Goal: Task Accomplishment & Management: Manage account settings

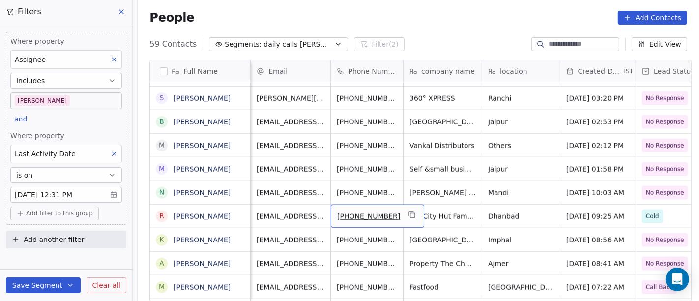
scroll to position [8, 239]
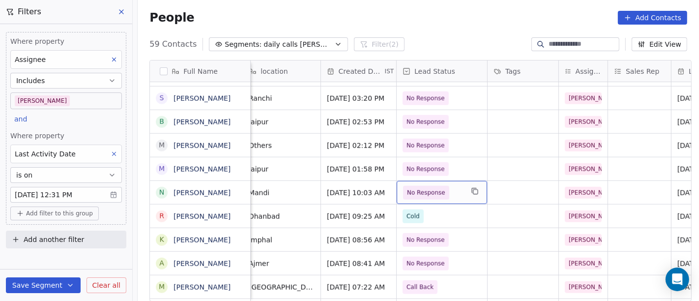
click at [411, 188] on span "No Response" at bounding box center [426, 193] width 38 height 10
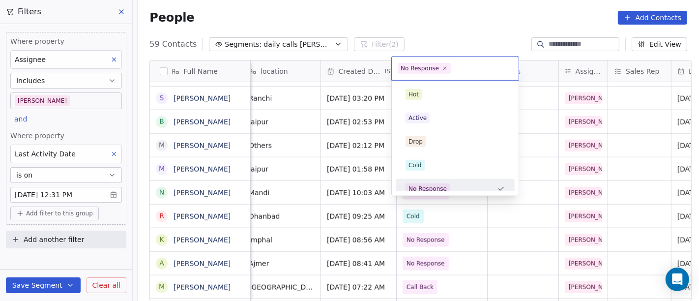
scroll to position [7, 0]
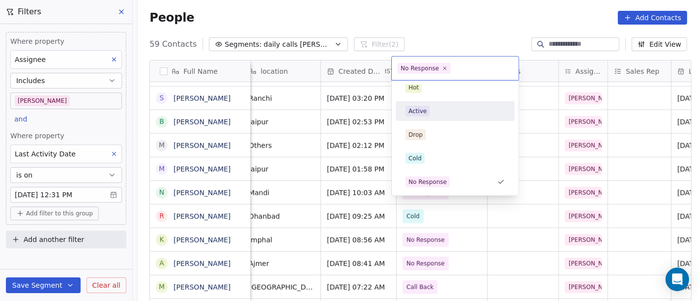
click at [425, 113] on span "Active" at bounding box center [418, 111] width 24 height 11
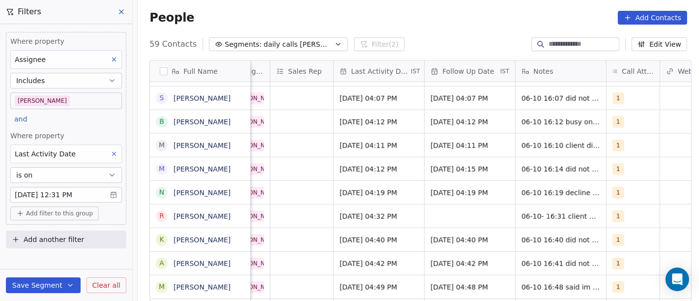
scroll to position [8, 599]
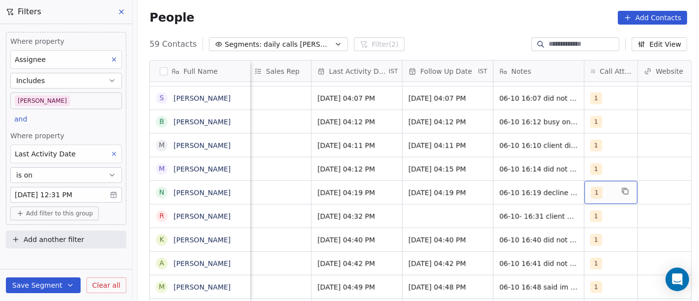
click at [605, 187] on div "1" at bounding box center [602, 193] width 23 height 12
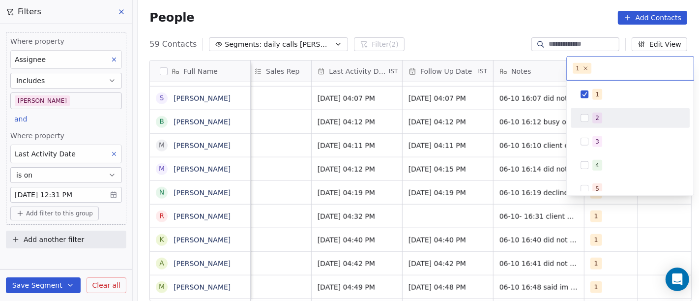
click at [585, 120] on button "Suggestions" at bounding box center [585, 118] width 8 height 8
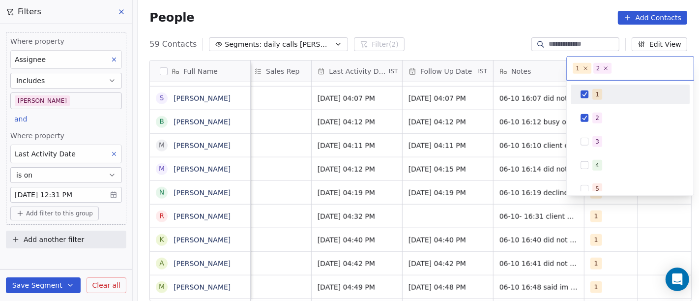
click at [588, 86] on div "1" at bounding box center [630, 95] width 119 height 20
click at [491, 29] on html "On2Cook India Pvt. Ltd. Contacts People Marketing Workflows Campaigns Metrics &…" at bounding box center [349, 150] width 699 height 301
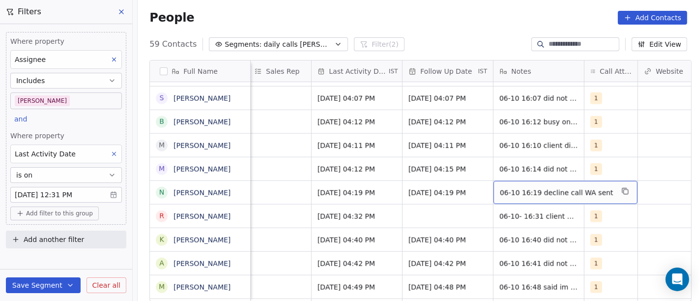
click at [504, 188] on span "06-10 16:19 decline call WA sent" at bounding box center [557, 193] width 114 height 10
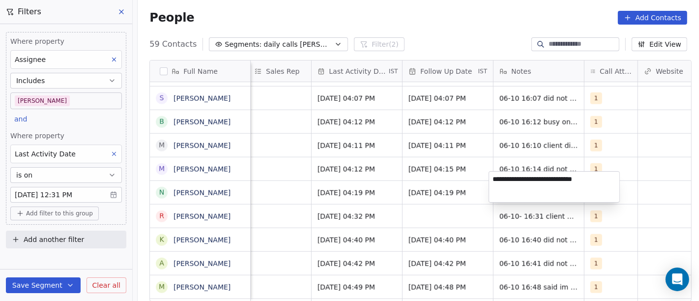
click at [360, 182] on html "On2Cook India Pvt. Ltd. Contacts People Marketing Workflows Campaigns Metrics &…" at bounding box center [349, 150] width 699 height 301
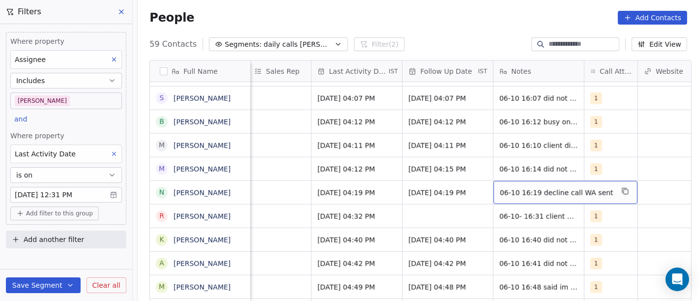
click at [547, 181] on div "06-10 16:19 decline call WA sent" at bounding box center [566, 192] width 144 height 23
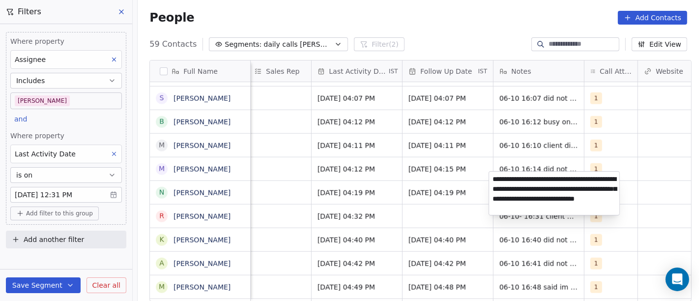
type textarea "**********"
click at [314, 192] on html "On2Cook India Pvt. Ltd. Contacts People Marketing Workflows Campaigns Metrics &…" at bounding box center [349, 150] width 699 height 301
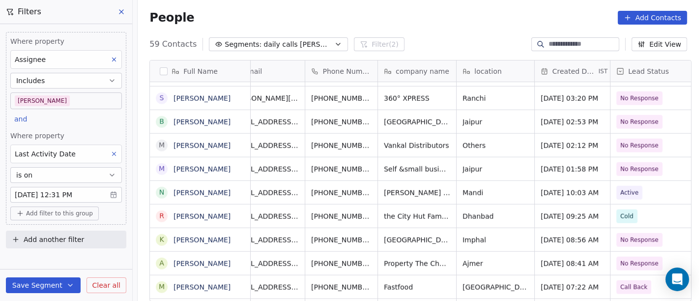
scroll to position [8, 0]
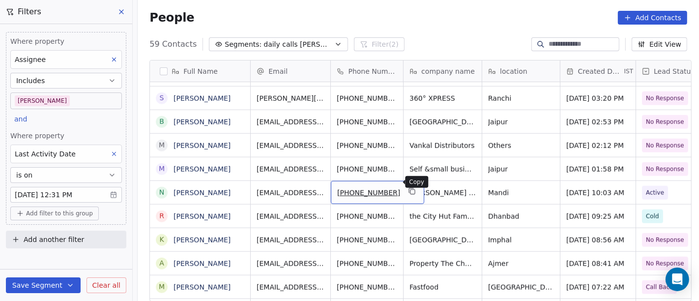
click at [408, 187] on icon "grid" at bounding box center [412, 191] width 8 height 8
click at [453, 13] on div "People Add Contacts" at bounding box center [418, 18] width 538 height 14
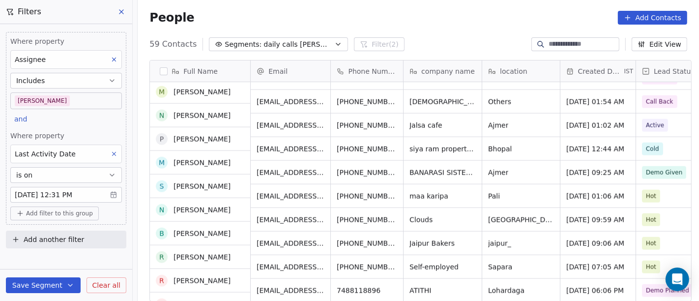
scroll to position [1172, 0]
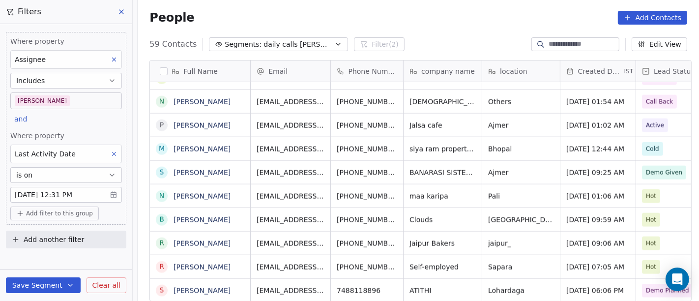
click at [441, 18] on div "People Add Contacts" at bounding box center [418, 18] width 538 height 14
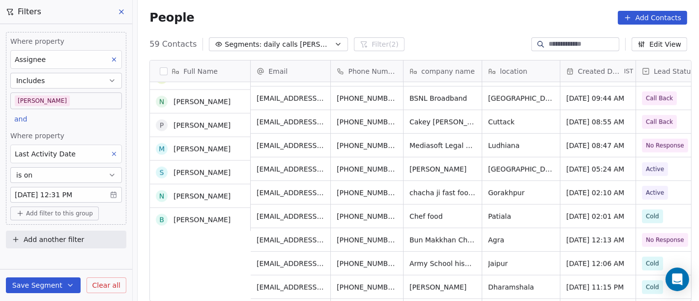
scroll to position [610, 0]
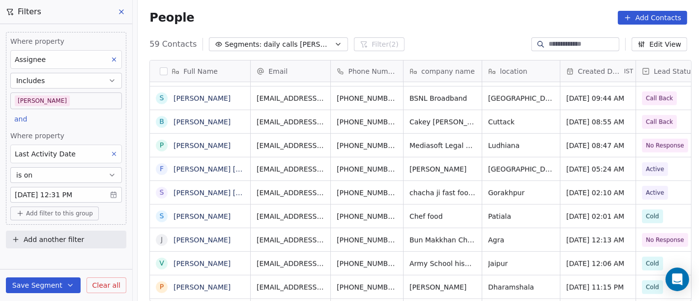
click at [424, 22] on div "People Add Contacts" at bounding box center [418, 18] width 538 height 14
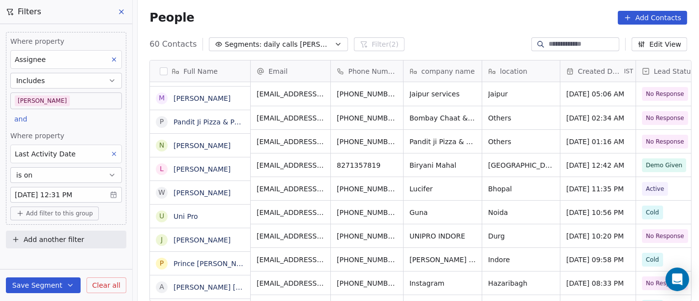
scroll to position [0, 0]
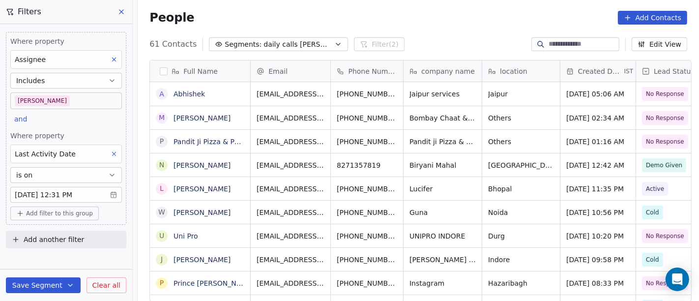
click at [505, 8] on div "People Add Contacts" at bounding box center [418, 17] width 561 height 37
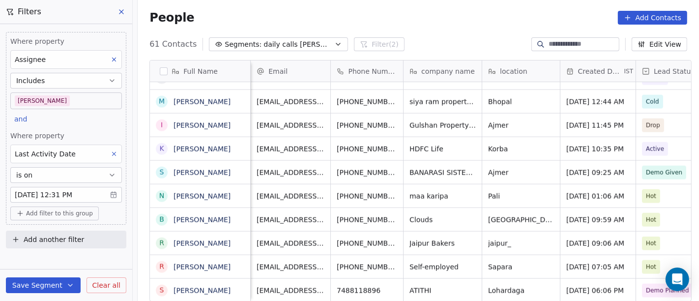
scroll to position [8, 124]
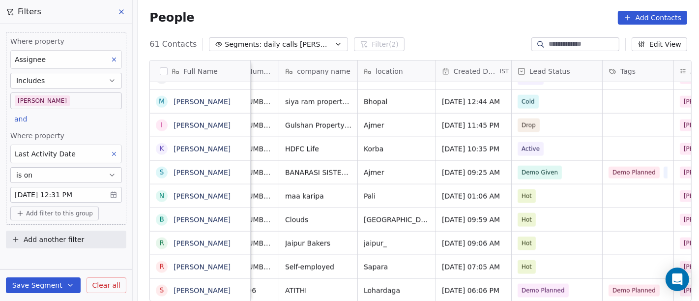
click at [402, 15] on div "People Add Contacts" at bounding box center [418, 18] width 538 height 14
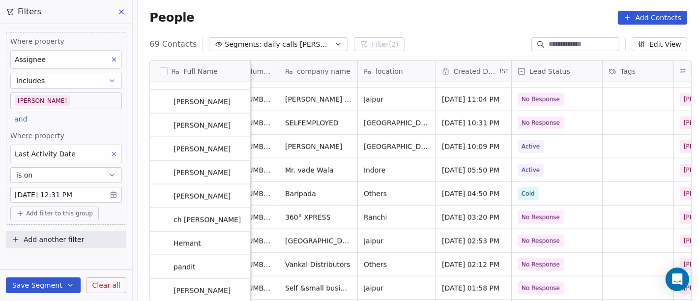
scroll to position [892, 0]
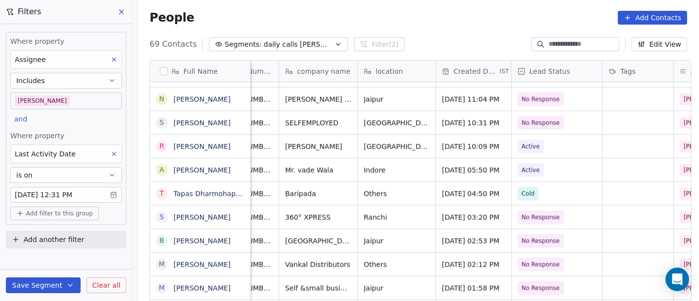
click at [403, 24] on div "People Add Contacts" at bounding box center [418, 18] width 538 height 14
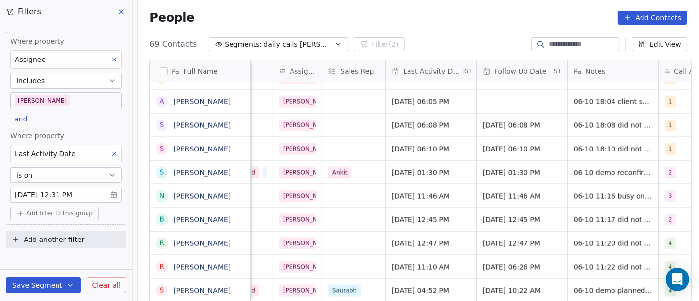
scroll to position [8, 536]
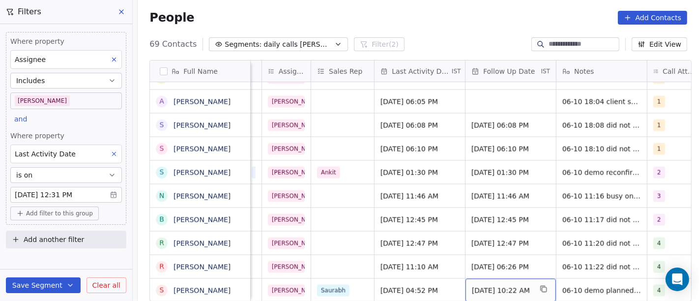
click at [488, 286] on span "[DATE] 10:22 AM" at bounding box center [502, 291] width 60 height 10
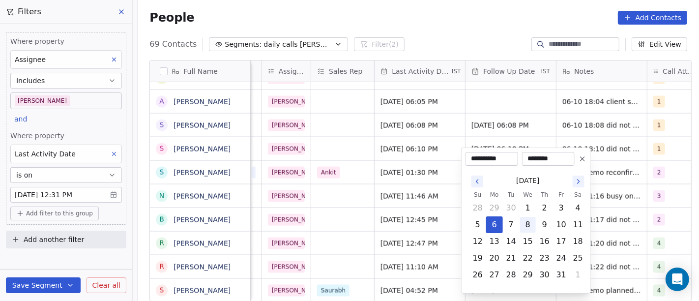
click at [531, 224] on button "8" at bounding box center [528, 225] width 16 height 16
type input "**********"
click at [482, 29] on html "On2Cook India Pvt. Ltd. Contacts People Marketing Workflows Campaigns Metrics &…" at bounding box center [349, 150] width 699 height 301
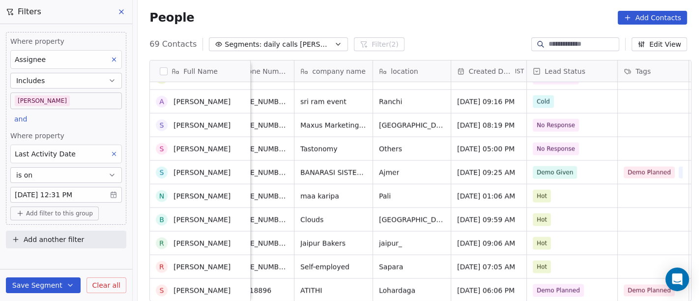
scroll to position [1407, 0]
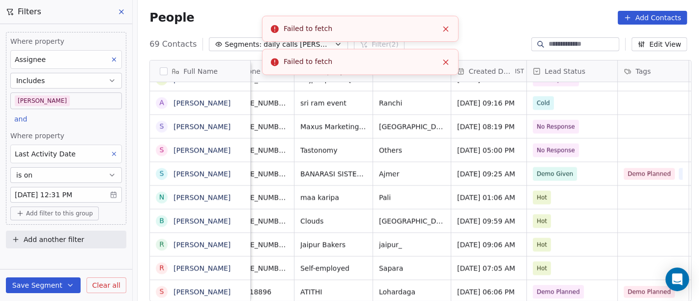
click at [447, 29] on icon "Close toast" at bounding box center [445, 29] width 9 height 9
click at [439, 24] on li "Failed to fetch" at bounding box center [360, 29] width 197 height 26
click at [448, 28] on icon "Close toast" at bounding box center [445, 29] width 9 height 9
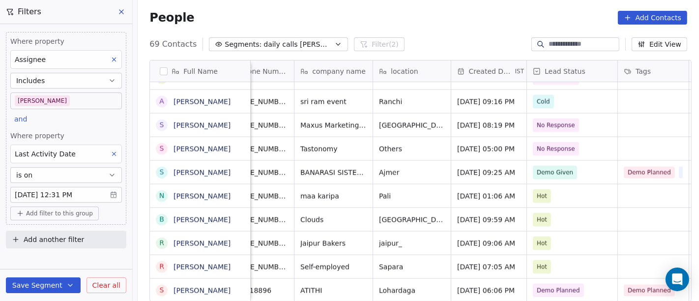
scroll to position [8, 0]
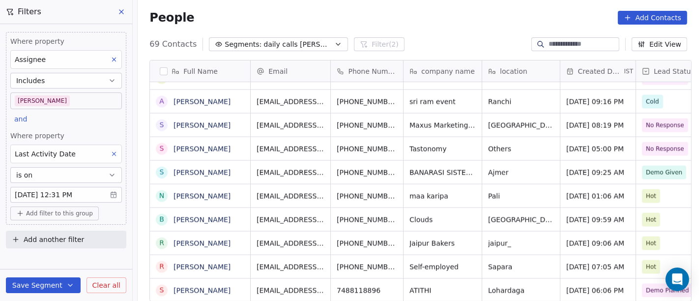
click at [61, 210] on span "Add filter to this group" at bounding box center [59, 213] width 67 height 8
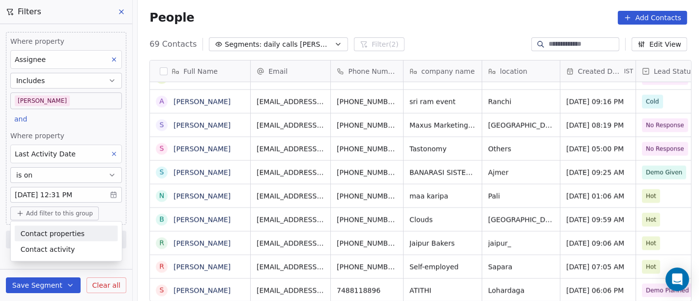
click at [409, 25] on html "On2Cook India Pvt. Ltd. Contacts People Marketing Workflows Campaigns Metrics &…" at bounding box center [349, 150] width 699 height 301
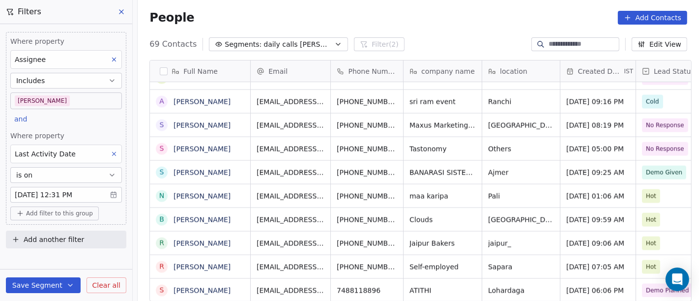
click at [64, 212] on span "Add filter to this group" at bounding box center [59, 213] width 67 height 8
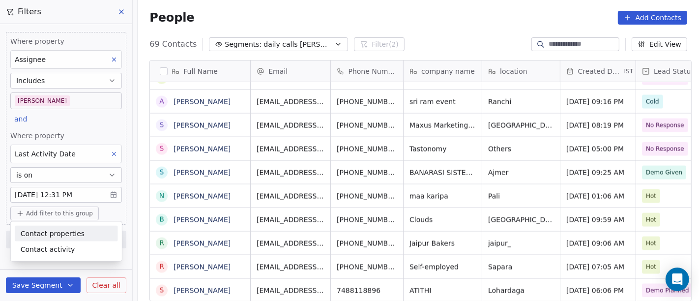
click at [71, 234] on span "Contact properties" at bounding box center [53, 233] width 64 height 10
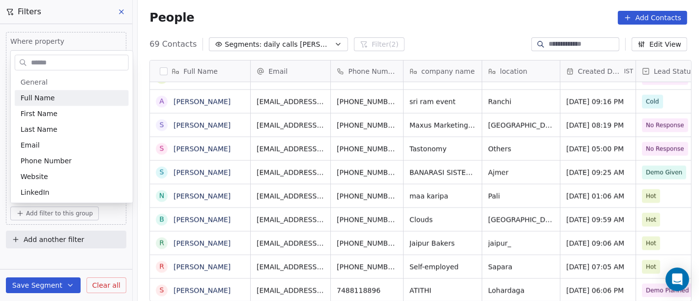
click at [39, 65] on input "text" at bounding box center [78, 63] width 99 height 14
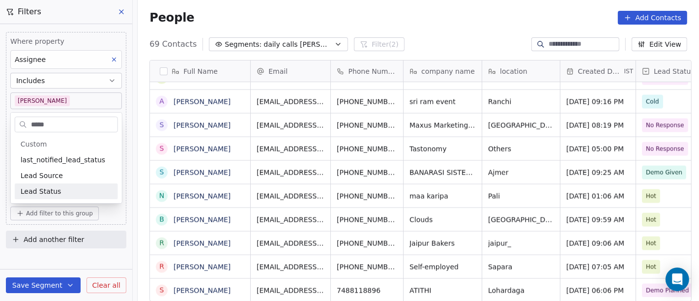
type input "****"
click at [86, 194] on div "Lead Status" at bounding box center [66, 191] width 91 height 10
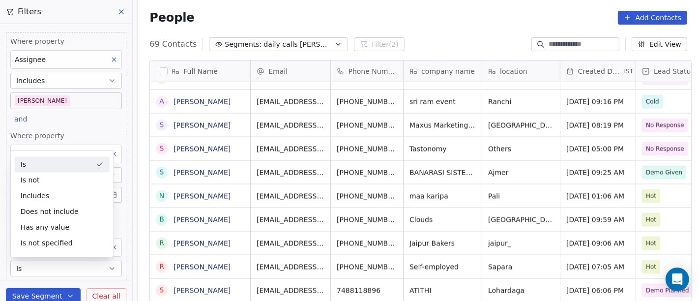
click at [451, 12] on div "People Add Contacts" at bounding box center [418, 18] width 538 height 14
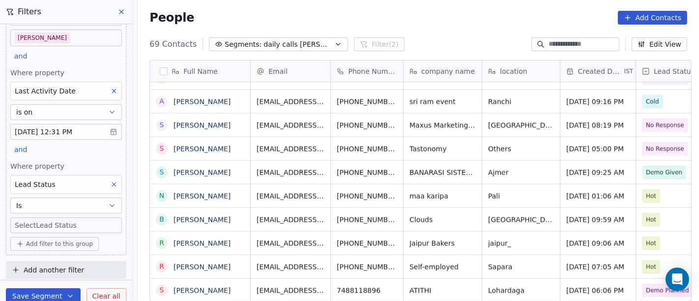
scroll to position [63, 0]
click at [65, 222] on body "On2Cook India Pvt. Ltd. Contacts People Marketing Workflows Campaigns Metrics &…" at bounding box center [349, 150] width 699 height 301
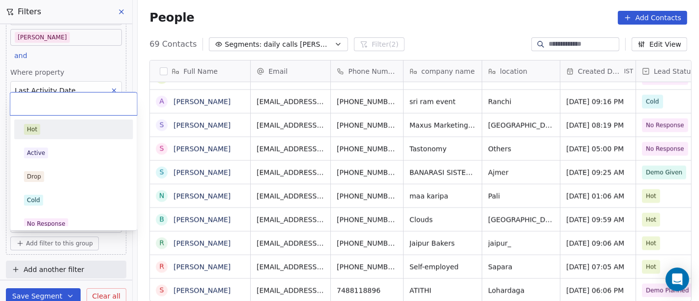
click at [79, 130] on div "Hot" at bounding box center [73, 129] width 99 height 11
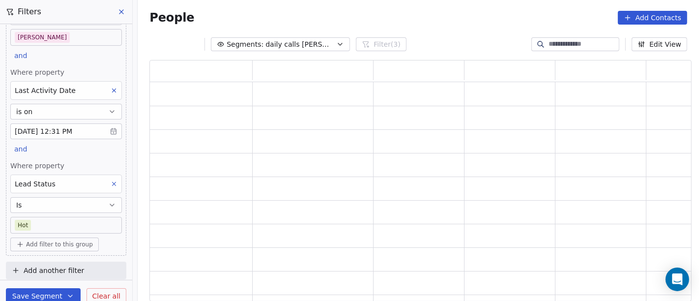
scroll to position [233, 534]
click at [480, 19] on div "People Add Contacts" at bounding box center [418, 18] width 538 height 14
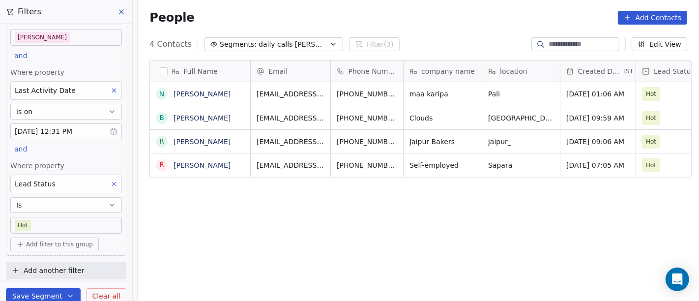
scroll to position [64, 0]
click at [59, 214] on body "On2Cook India Pvt. Ltd. Contacts People Marketing Workflows Campaigns Metrics &…" at bounding box center [349, 150] width 699 height 301
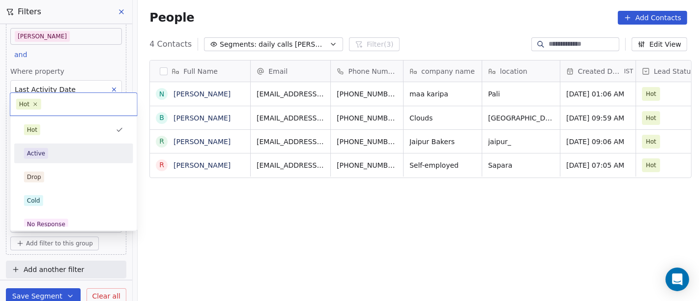
click at [105, 152] on div "Active" at bounding box center [73, 153] width 99 height 11
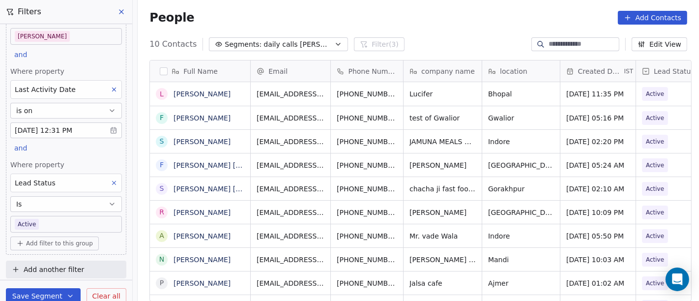
scroll to position [257, 557]
click at [73, 221] on body "On2Cook India Pvt. Ltd. Contacts People Marketing Workflows Campaigns Metrics &…" at bounding box center [349, 150] width 699 height 301
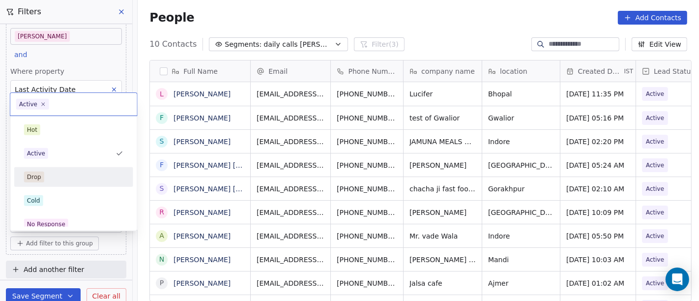
click at [76, 177] on div "Drop" at bounding box center [73, 177] width 99 height 11
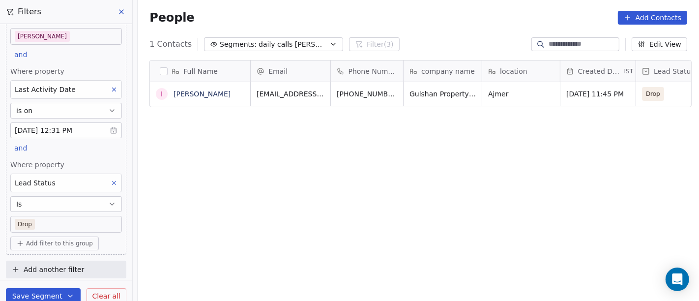
click at [39, 228] on body "On2Cook India Pvt. Ltd. Contacts People Marketing Workflows Campaigns Metrics &…" at bounding box center [349, 150] width 699 height 301
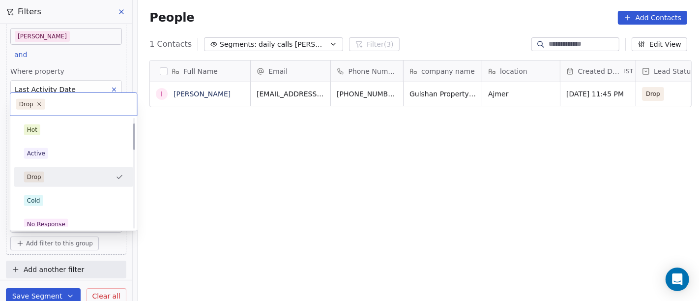
scroll to position [55, 0]
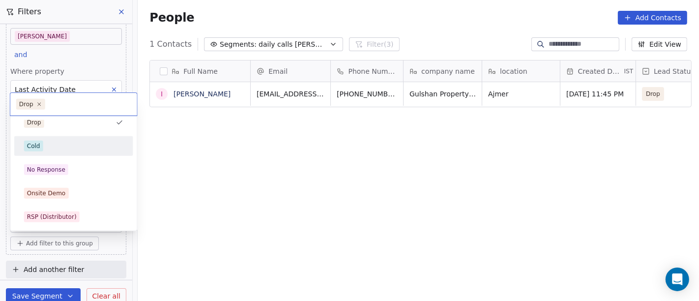
click at [40, 141] on span "Cold" at bounding box center [33, 146] width 19 height 11
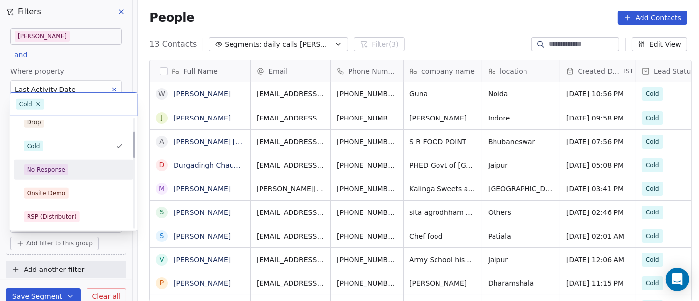
click at [74, 169] on div "No Response" at bounding box center [73, 169] width 99 height 11
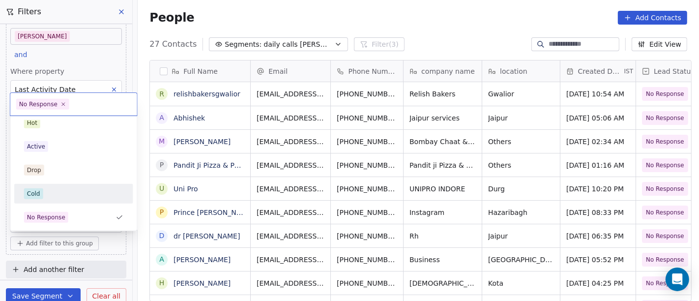
scroll to position [61, 0]
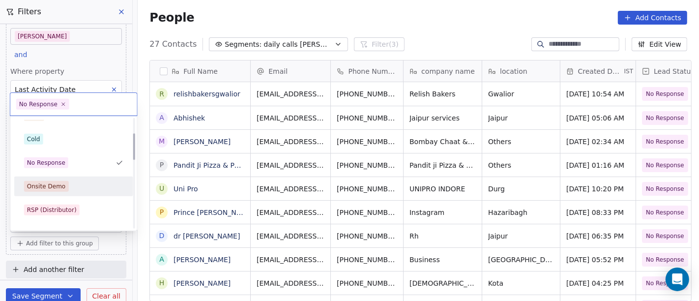
click at [69, 183] on div "Onsite Demo" at bounding box center [73, 186] width 99 height 11
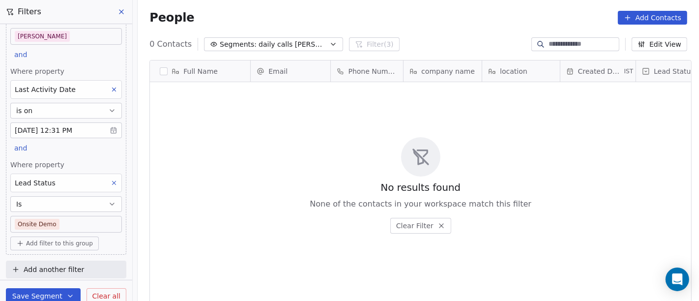
scroll to position [257, 557]
click at [69, 223] on body "On2Cook India Pvt. Ltd. Contacts People Marketing Workflows Campaigns Metrics &…" at bounding box center [349, 150] width 699 height 301
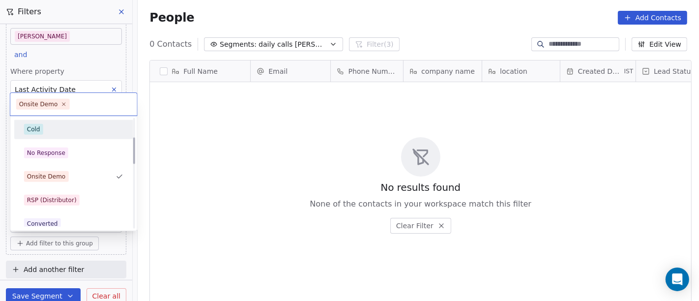
scroll to position [86, 0]
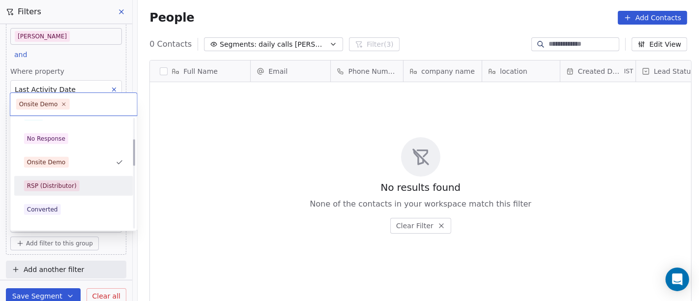
click at [75, 180] on span "RSP (Distributor)" at bounding box center [52, 185] width 56 height 11
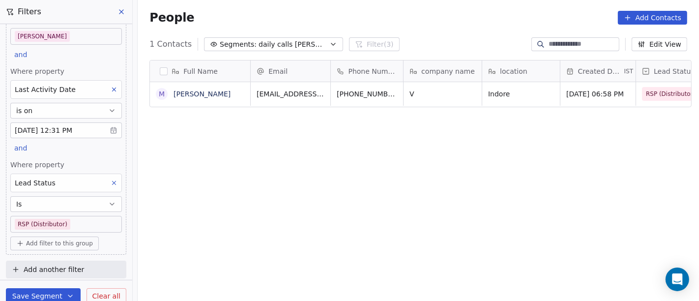
scroll to position [257, 557]
click at [80, 223] on body "On2Cook India Pvt. Ltd. Contacts People Marketing Workflows Campaigns Metrics &…" at bounding box center [349, 150] width 699 height 301
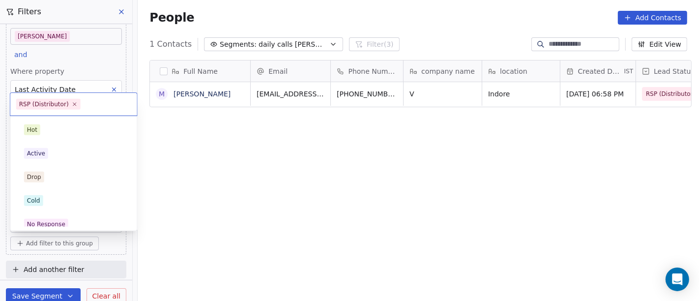
scroll to position [55, 0]
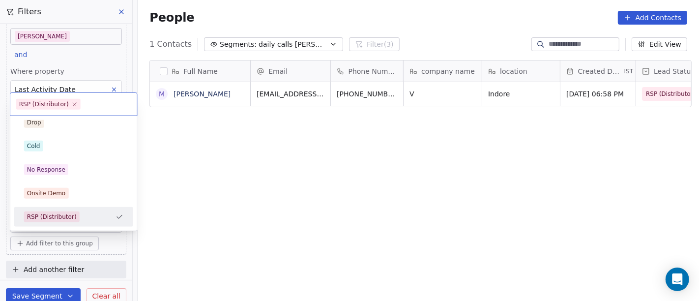
click at [293, 192] on html "On2Cook India Pvt. Ltd. Contacts People Marketing Workflows Campaigns Metrics &…" at bounding box center [349, 150] width 699 height 301
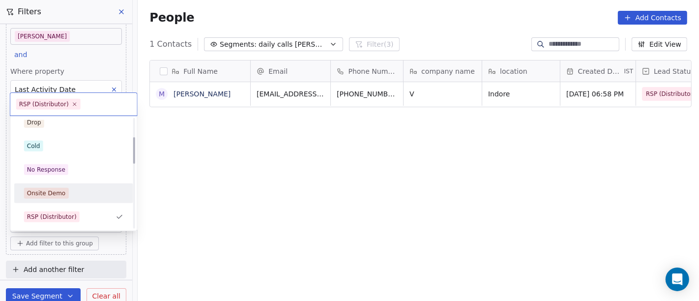
scroll to position [109, 0]
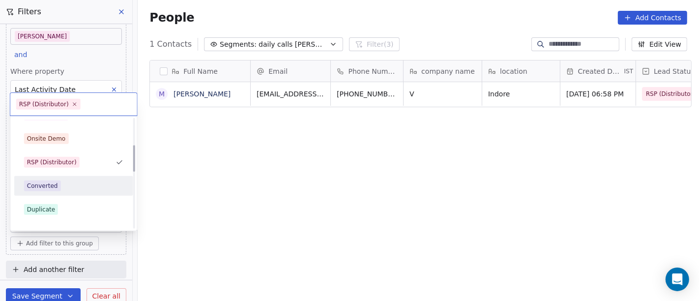
click at [53, 188] on div "Converted" at bounding box center [42, 185] width 31 height 9
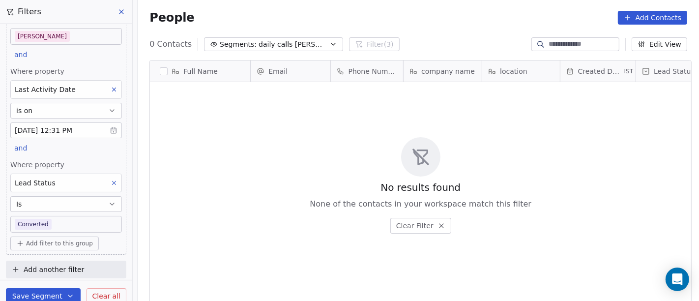
scroll to position [257, 557]
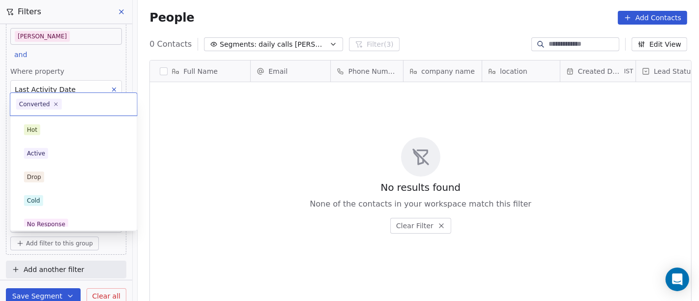
click at [78, 222] on body "On2Cook India Pvt. Ltd. Contacts People Marketing Workflows Campaigns Metrics &…" at bounding box center [349, 150] width 699 height 301
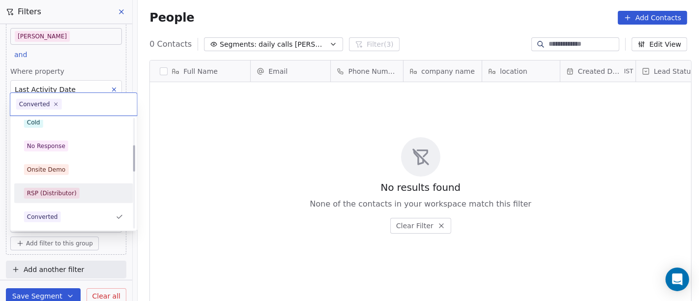
scroll to position [0, 0]
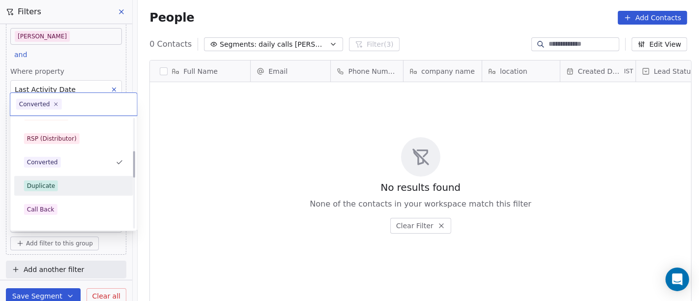
click at [61, 185] on div "Duplicate" at bounding box center [73, 185] width 99 height 11
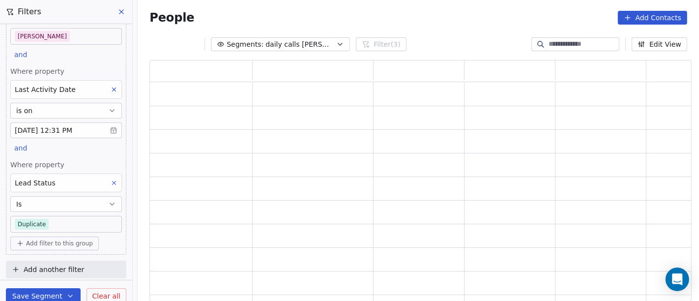
click at [66, 219] on body "On2Cook India Pvt. Ltd. Contacts People Marketing Workflows Campaigns Metrics &…" at bounding box center [349, 150] width 699 height 301
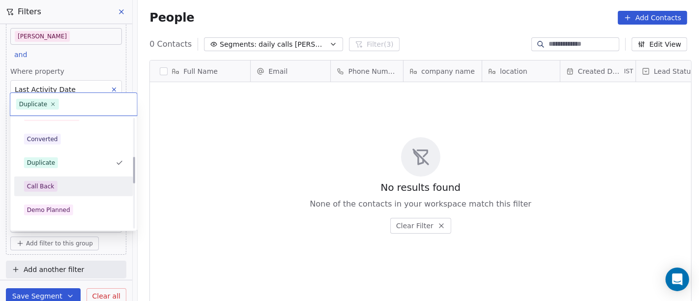
click at [56, 186] on div "Call Back" at bounding box center [73, 186] width 99 height 11
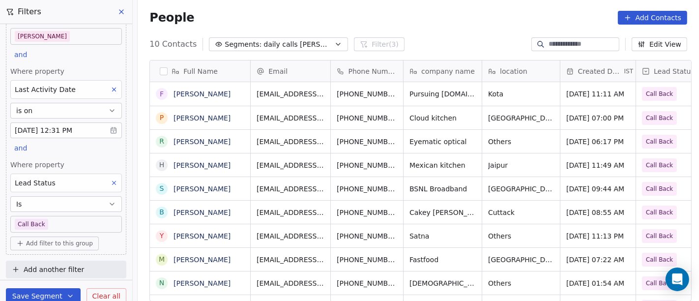
click at [94, 219] on body "On2Cook India Pvt. Ltd. Contacts People Marketing Workflows Campaigns Metrics &…" at bounding box center [349, 150] width 699 height 301
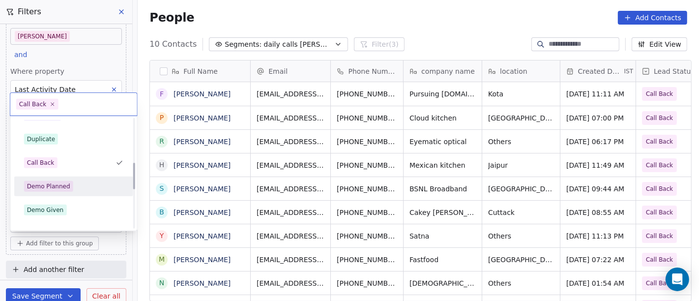
click at [69, 189] on span "Demo Planned" at bounding box center [48, 186] width 49 height 11
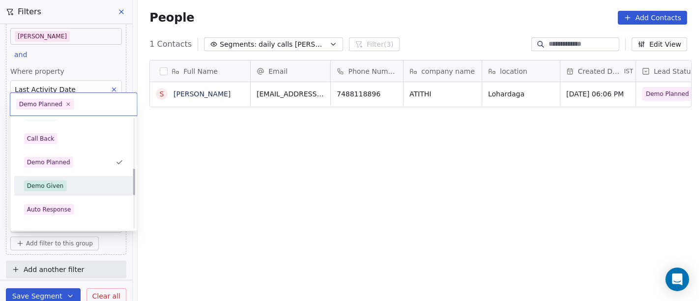
click at [64, 182] on div "Demo Given" at bounding box center [73, 185] width 99 height 11
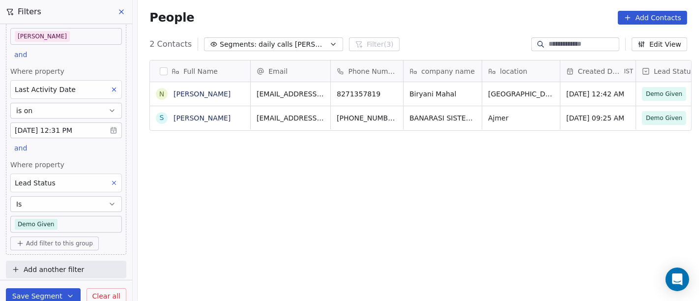
click at [71, 220] on body "On2Cook India Pvt. Ltd. Contacts People Marketing Workflows Campaigns Metrics &…" at bounding box center [349, 150] width 699 height 301
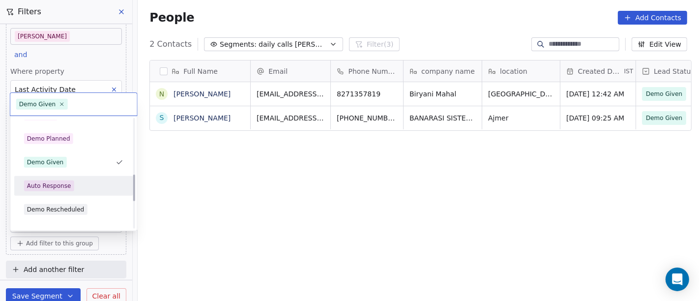
click at [80, 180] on div "Auto Response" at bounding box center [73, 185] width 99 height 11
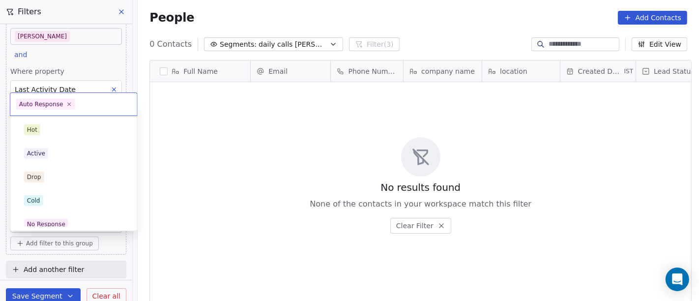
click at [61, 227] on body "On2Cook India Pvt. Ltd. Contacts People Marketing Workflows Campaigns Metrics &…" at bounding box center [349, 150] width 699 height 301
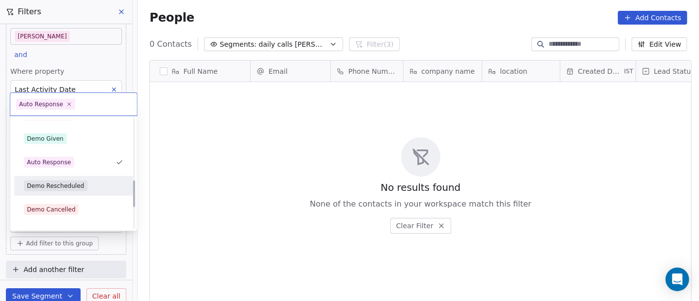
click at [74, 182] on div "Demo Rescheduled" at bounding box center [56, 185] width 58 height 9
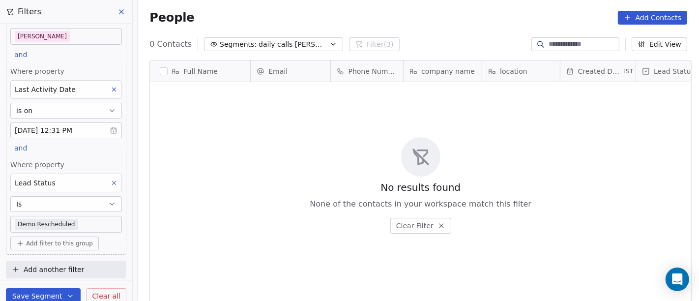
click at [75, 223] on body "On2Cook India Pvt. Ltd. Contacts People Marketing Workflows Campaigns Metrics &…" at bounding box center [349, 150] width 699 height 301
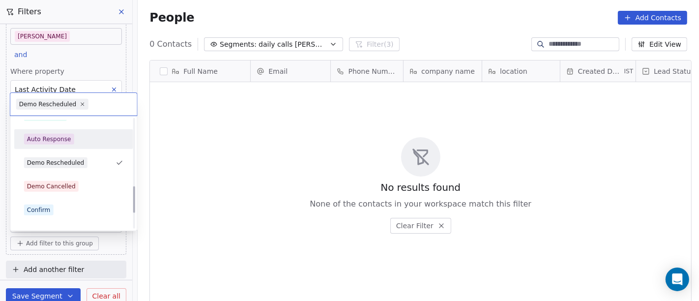
click at [77, 187] on div "Demo Cancelled" at bounding box center [73, 186] width 99 height 11
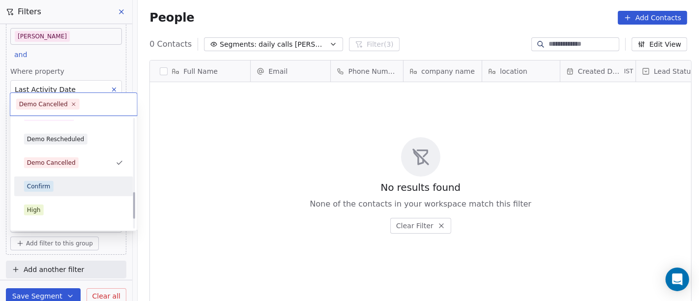
click at [55, 181] on div "Confirm" at bounding box center [73, 186] width 99 height 11
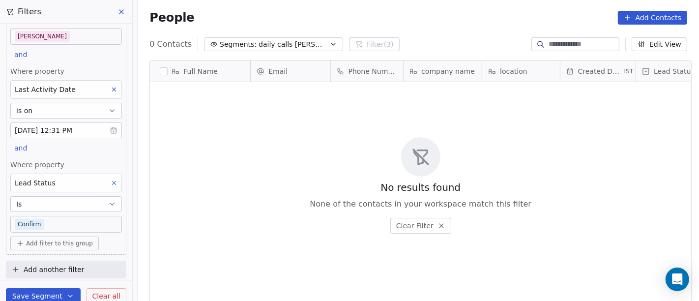
click at [564, 150] on div "No results found None of the contacts in your workspace match this filter Clear…" at bounding box center [420, 185] width 541 height 203
click at [108, 186] on button at bounding box center [114, 182] width 13 height 13
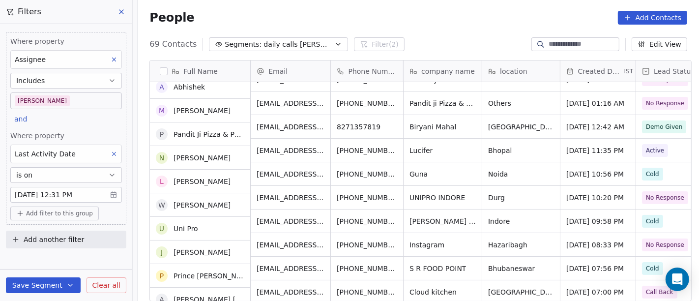
scroll to position [55, 0]
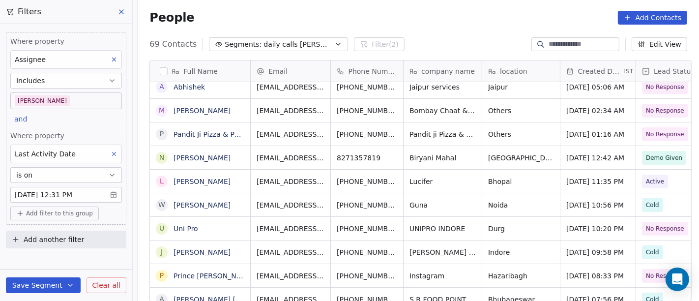
click at [68, 103] on body "On2Cook India Pvt. Ltd. Contacts People Marketing Workflows Campaigns Metrics &…" at bounding box center [349, 150] width 699 height 301
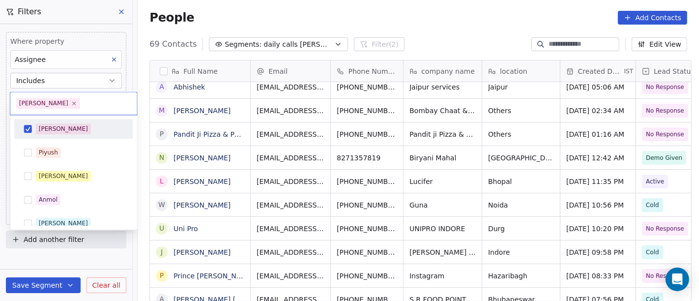
click at [76, 125] on div "[PERSON_NAME]" at bounding box center [80, 128] width 88 height 11
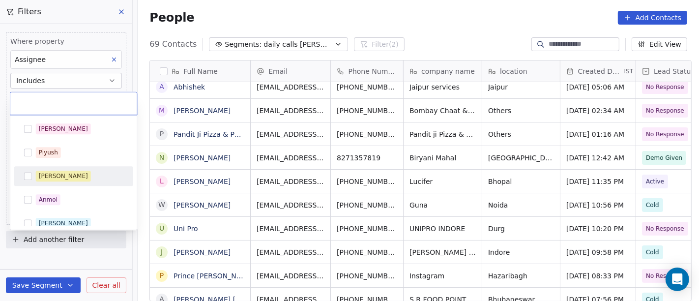
click at [64, 181] on div "[PERSON_NAME]" at bounding box center [73, 176] width 111 height 16
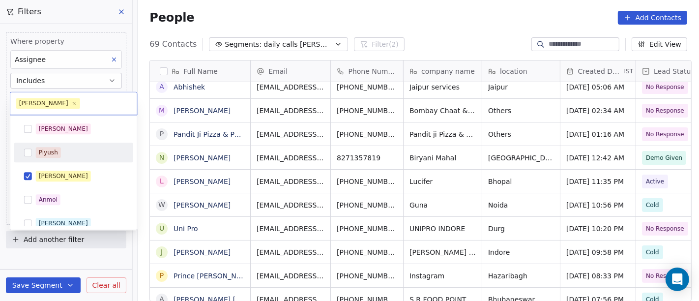
click at [381, 3] on html "On2Cook India Pvt. Ltd. Contacts People Marketing Workflows Campaigns Metrics &…" at bounding box center [349, 150] width 699 height 301
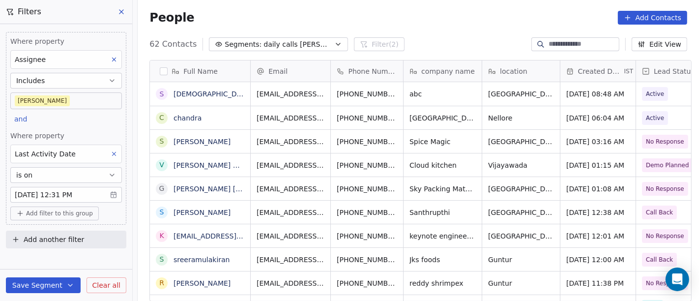
scroll to position [8, 8]
click at [27, 104] on body "On2Cook India Pvt. Ltd. Contacts People Marketing Workflows Campaigns Metrics &…" at bounding box center [349, 150] width 699 height 301
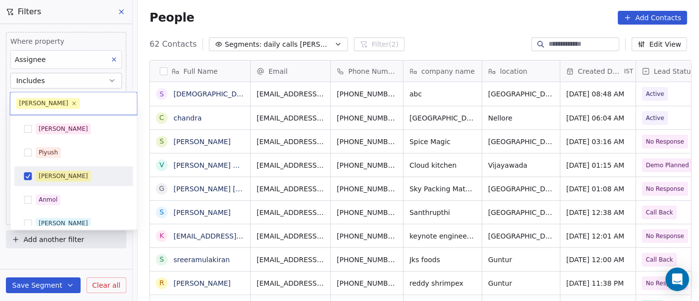
click at [44, 170] on div "[PERSON_NAME]" at bounding box center [73, 176] width 111 height 16
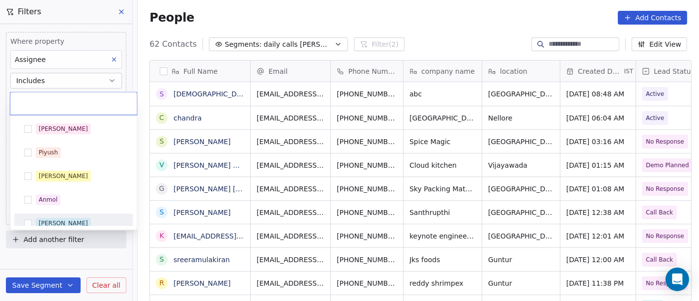
click at [53, 222] on div "[PERSON_NAME]" at bounding box center [63, 223] width 49 height 9
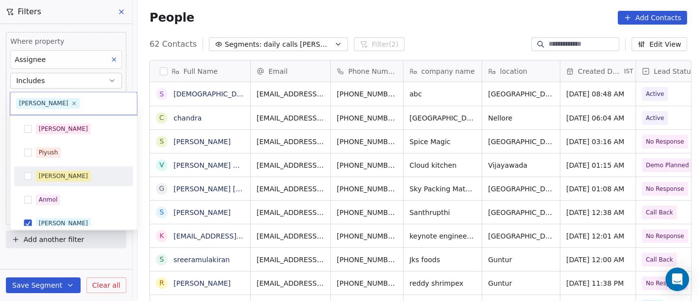
click at [371, 7] on html "On2Cook India Pvt. Ltd. Contacts People Marketing Workflows Campaigns Metrics &…" at bounding box center [349, 150] width 699 height 301
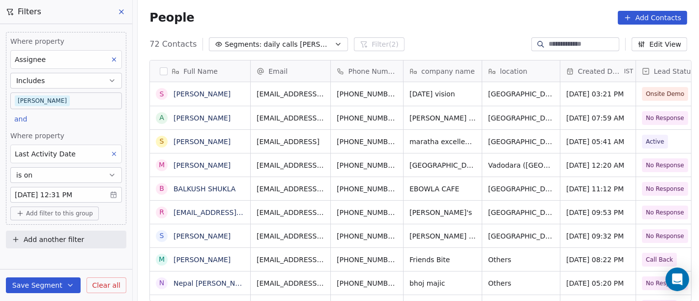
scroll to position [257, 557]
click at [80, 100] on body "On2Cook India Pvt. Ltd. Contacts People Marketing Workflows Campaigns Metrics &…" at bounding box center [349, 150] width 699 height 301
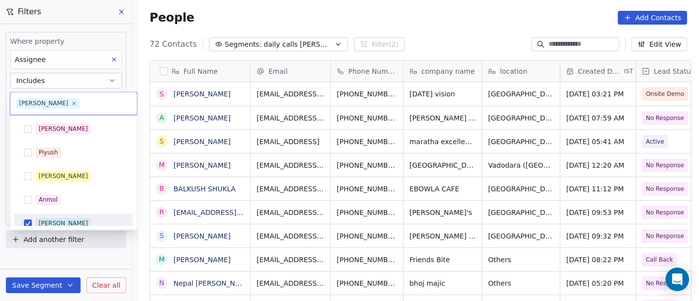
scroll to position [7, 0]
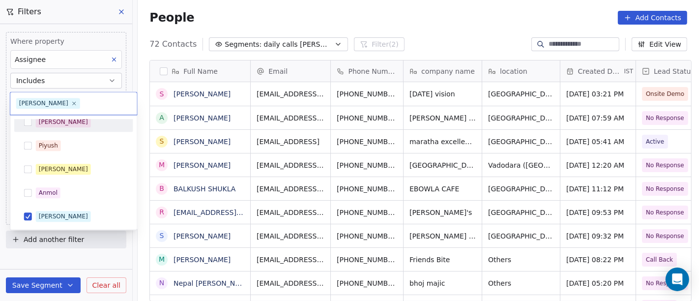
click at [59, 121] on div "[PERSON_NAME]" at bounding box center [80, 122] width 88 height 11
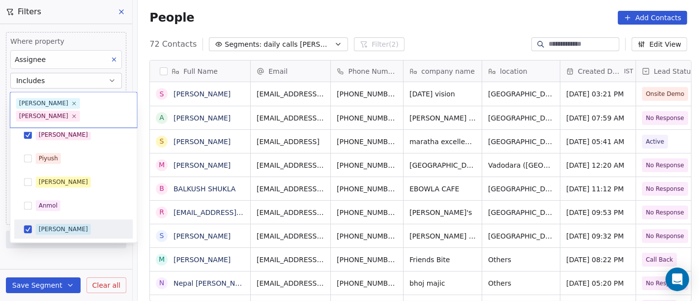
click at [58, 221] on div "[PERSON_NAME]" at bounding box center [73, 229] width 111 height 16
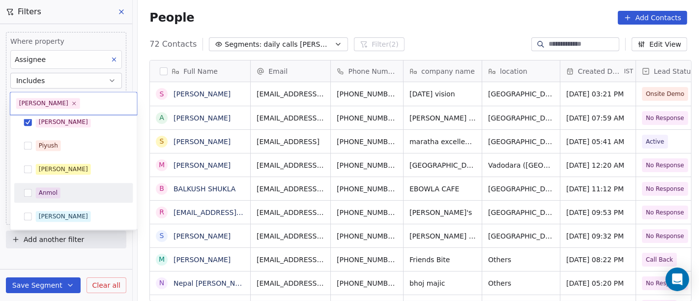
click at [444, 6] on html "On2Cook India Pvt. Ltd. Contacts People Marketing Workflows Campaigns Metrics &…" at bounding box center [349, 150] width 699 height 301
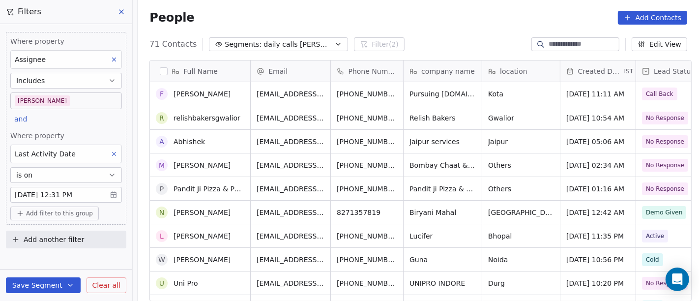
scroll to position [327, 0]
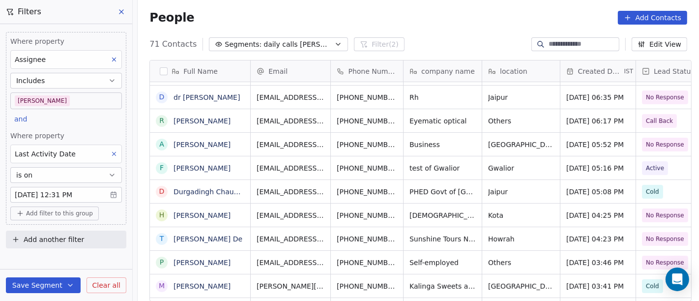
drag, startPoint x: 55, startPoint y: 215, endPoint x: 110, endPoint y: 207, distance: 55.6
click at [55, 215] on span "Add filter to this group" at bounding box center [59, 213] width 67 height 8
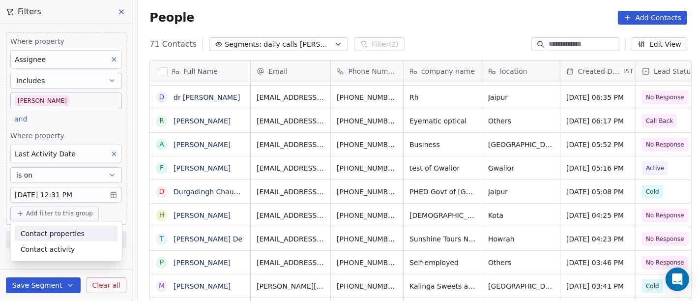
click at [71, 235] on span "Contact properties" at bounding box center [53, 233] width 64 height 10
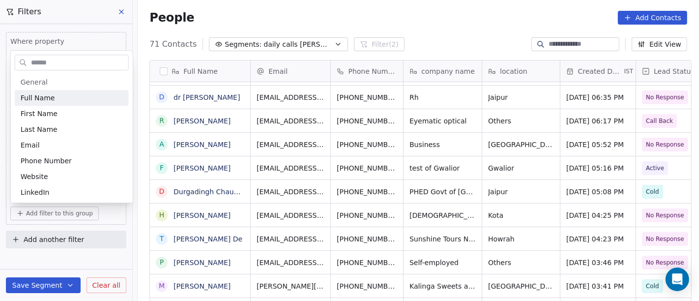
click at [55, 59] on input "text" at bounding box center [78, 63] width 99 height 14
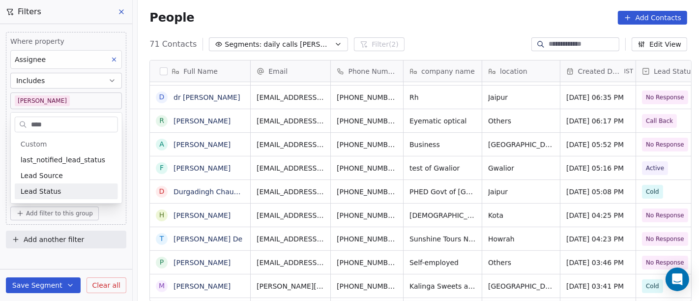
type input "****"
click at [56, 191] on span "Lead Status" at bounding box center [41, 191] width 41 height 10
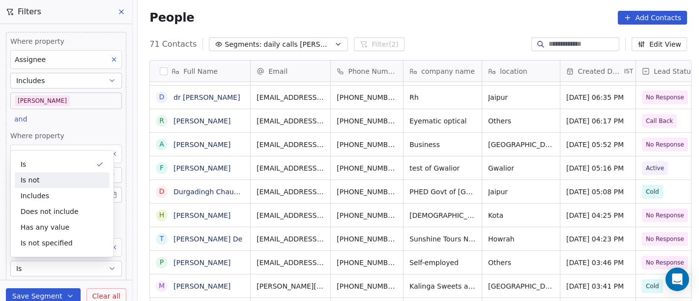
click at [62, 162] on div "Is" at bounding box center [62, 164] width 95 height 16
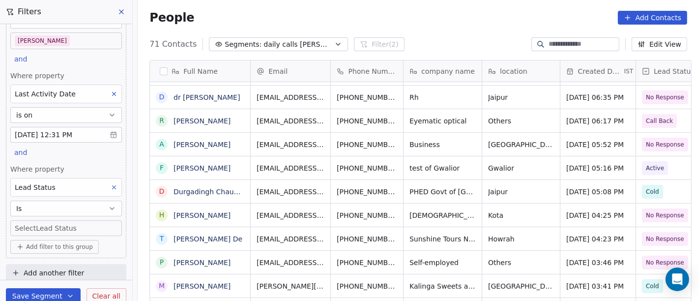
scroll to position [63, 0]
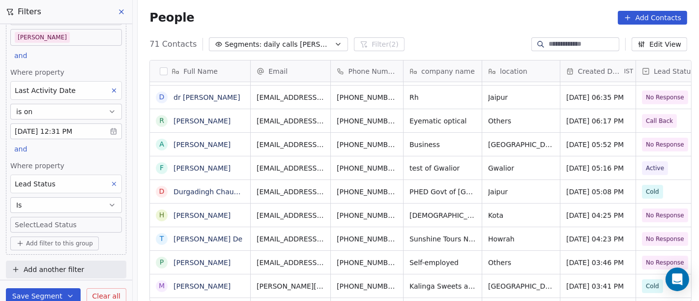
click at [79, 224] on body "On2Cook India Pvt. Ltd. Contacts People Marketing Workflows Campaigns Metrics &…" at bounding box center [349, 150] width 699 height 301
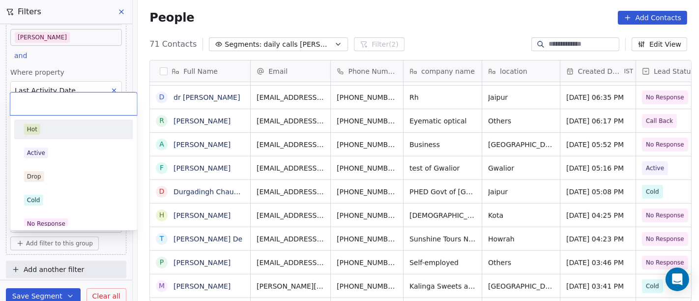
click at [60, 134] on div "Hot" at bounding box center [73, 129] width 99 height 11
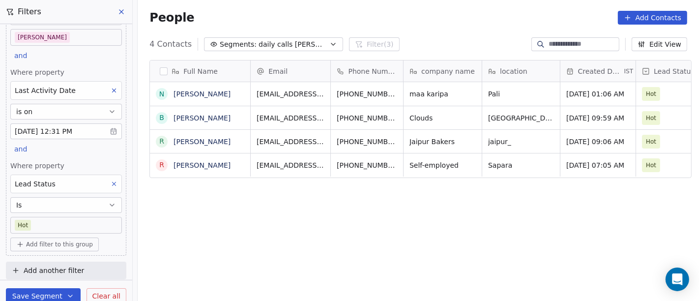
scroll to position [257, 557]
click at [71, 230] on body "On2Cook India Pvt. Ltd. Contacts People Marketing Workflows Campaigns Metrics &…" at bounding box center [349, 150] width 699 height 301
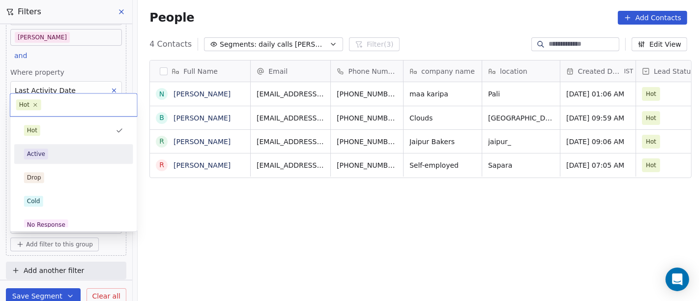
click at [58, 154] on div "Active" at bounding box center [73, 153] width 99 height 11
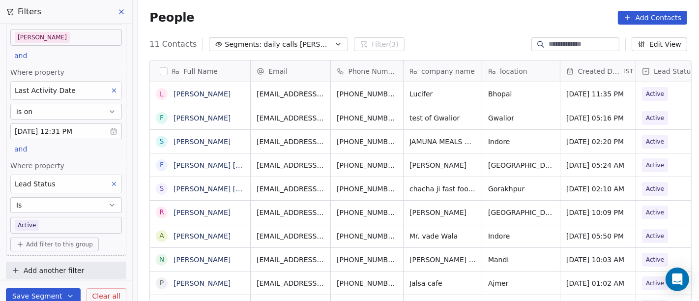
click at [55, 223] on body "On2Cook India Pvt. Ltd. Contacts People Marketing Workflows Campaigns Metrics &…" at bounding box center [349, 150] width 699 height 301
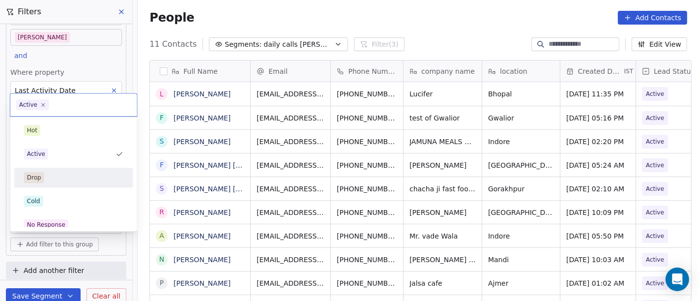
click at [81, 173] on div "Drop" at bounding box center [73, 177] width 99 height 11
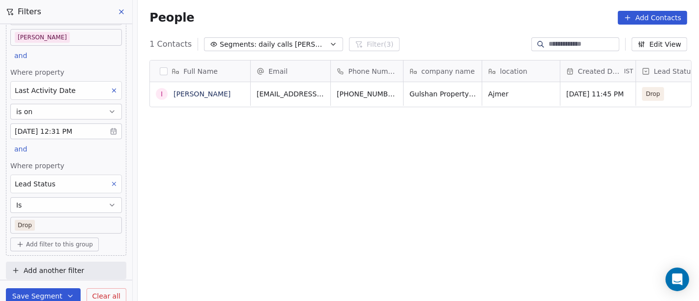
click at [47, 222] on body "On2Cook India Pvt. Ltd. Contacts People Marketing Workflows Campaigns Metrics &…" at bounding box center [349, 150] width 699 height 301
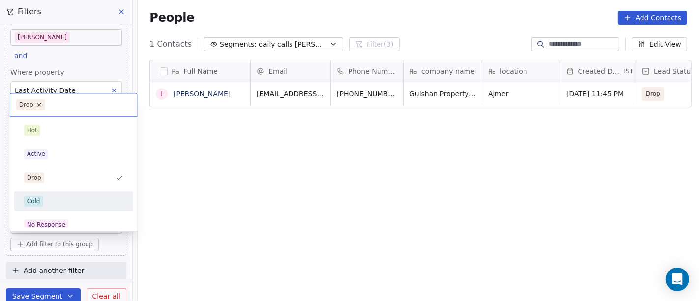
click at [50, 199] on div "Cold" at bounding box center [73, 201] width 99 height 11
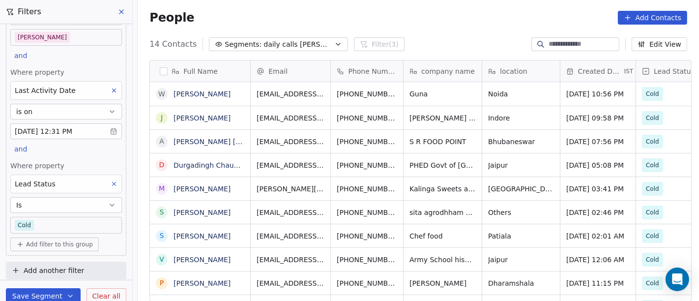
click at [58, 218] on body "On2Cook India Pvt. Ltd. Contacts People Marketing Workflows Campaigns Metrics &…" at bounding box center [349, 150] width 699 height 301
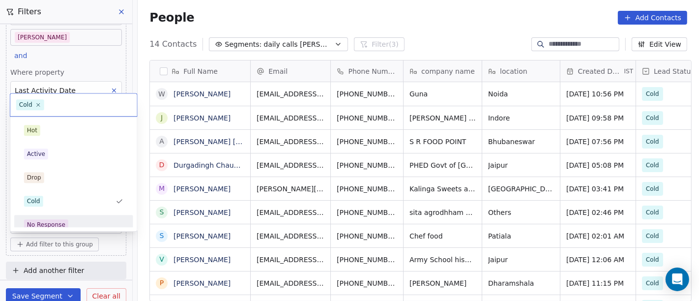
click at [60, 221] on div "No Response" at bounding box center [46, 224] width 38 height 9
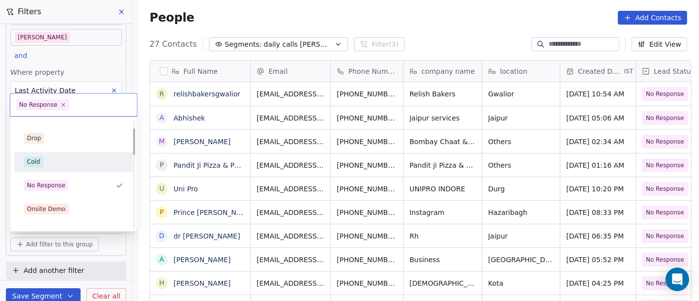
scroll to position [61, 0]
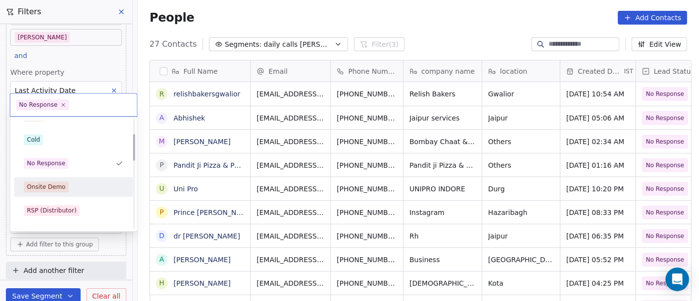
click at [69, 185] on div "Onsite Demo" at bounding box center [73, 186] width 99 height 11
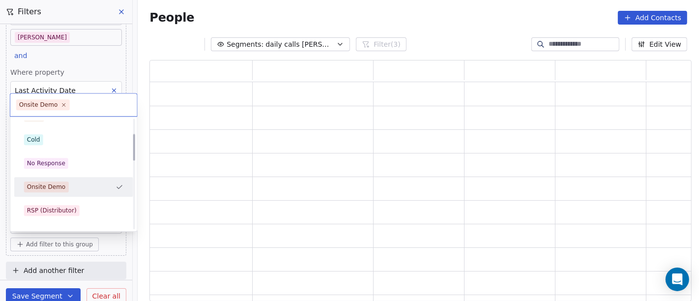
scroll to position [233, 534]
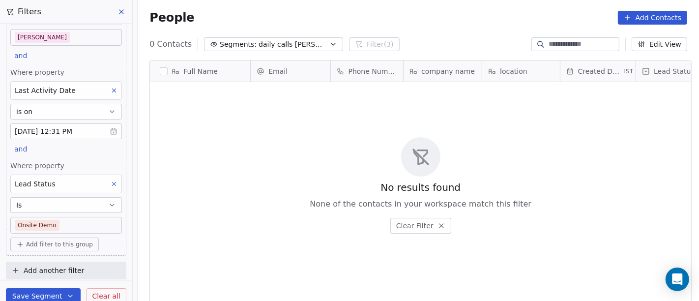
click at [63, 228] on body "On2Cook India Pvt. Ltd. Contacts People Marketing Workflows Campaigns Metrics &…" at bounding box center [349, 150] width 699 height 301
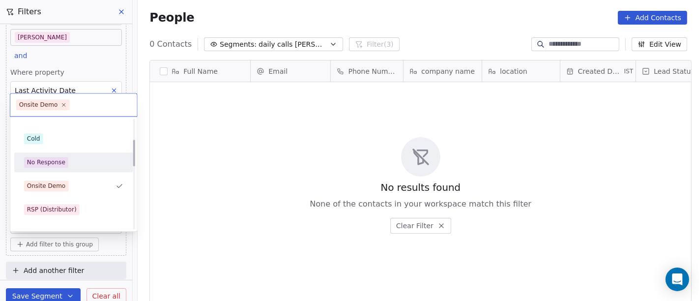
scroll to position [86, 0]
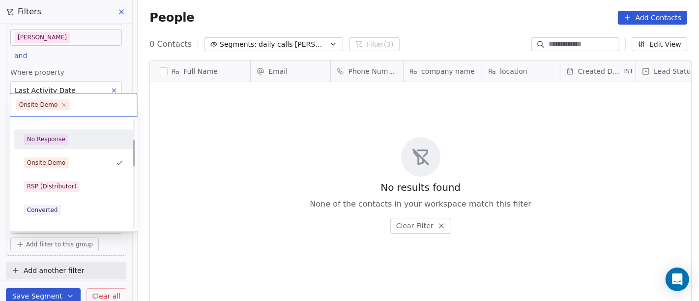
click at [66, 182] on div "RSP (Distributor)" at bounding box center [52, 186] width 50 height 9
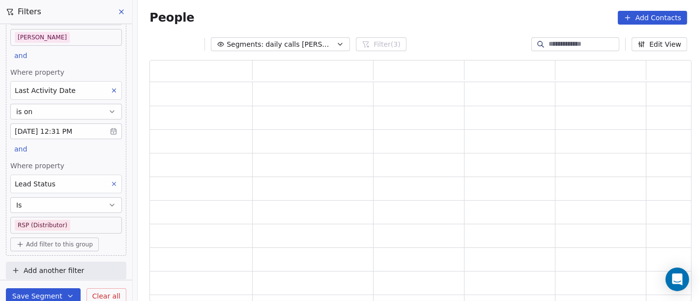
scroll to position [8, 8]
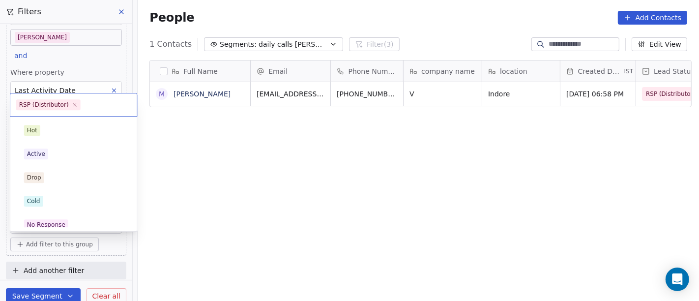
click at [91, 218] on body "On2Cook India Pvt. Ltd. Contacts People Marketing Workflows Campaigns Metrics &…" at bounding box center [349, 150] width 699 height 301
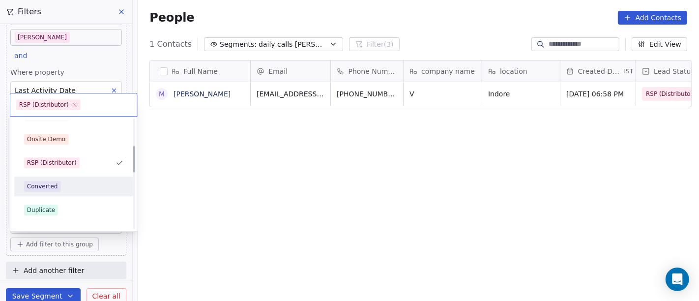
click at [71, 182] on div "Converted" at bounding box center [73, 186] width 99 height 11
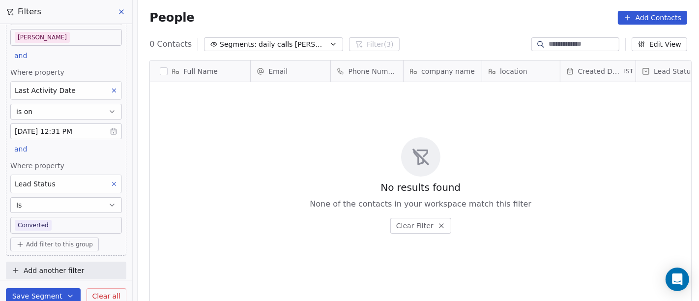
click at [69, 225] on body "On2Cook India Pvt. Ltd. Contacts People Marketing Workflows Campaigns Metrics &…" at bounding box center [349, 150] width 699 height 301
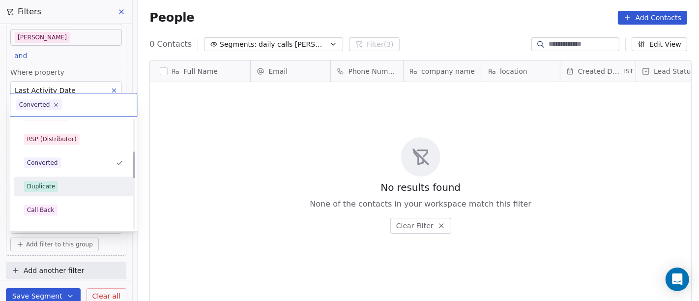
click at [49, 181] on span "Duplicate" at bounding box center [41, 186] width 34 height 11
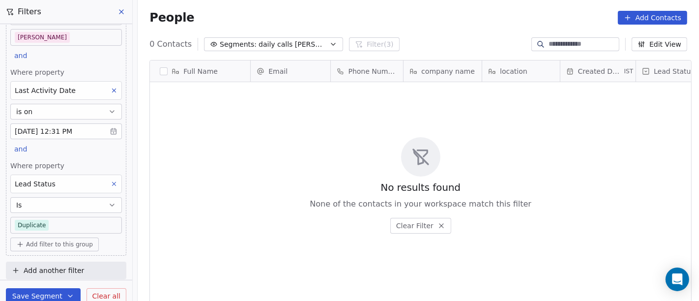
click at [64, 220] on body "On2Cook India Pvt. Ltd. Contacts People Marketing Workflows Campaigns Metrics &…" at bounding box center [349, 150] width 699 height 301
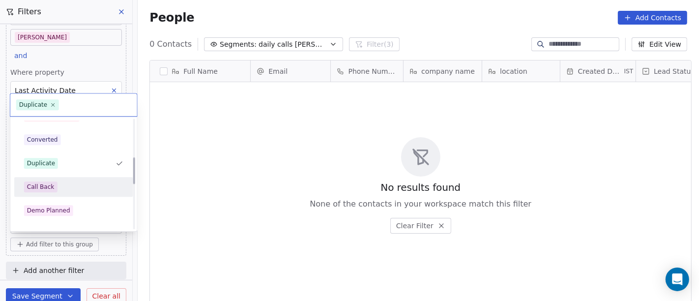
click at [60, 181] on div "Call Back" at bounding box center [73, 186] width 99 height 11
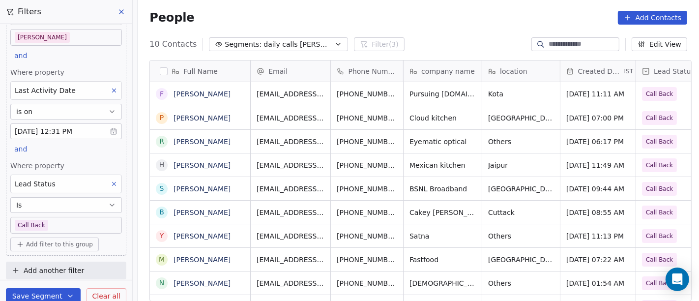
click at [52, 225] on body "On2Cook India Pvt. Ltd. Contacts People Marketing Workflows Campaigns Metrics &…" at bounding box center [349, 150] width 699 height 301
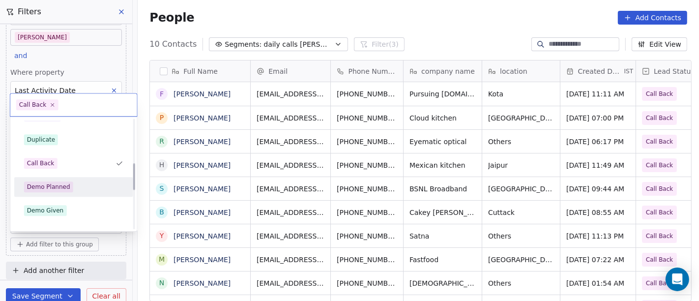
click at [61, 179] on div "Demo Planned" at bounding box center [73, 187] width 111 height 16
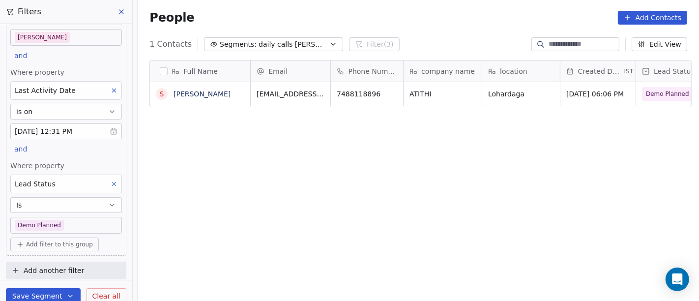
click at [65, 225] on body "On2Cook India Pvt. Ltd. Contacts People Marketing Workflows Campaigns Metrics &…" at bounding box center [349, 150] width 699 height 301
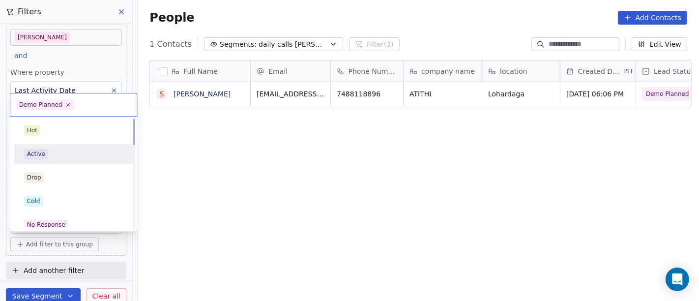
click at [61, 155] on div "Active" at bounding box center [73, 153] width 99 height 11
